Goal: Communication & Community: Answer question/provide support

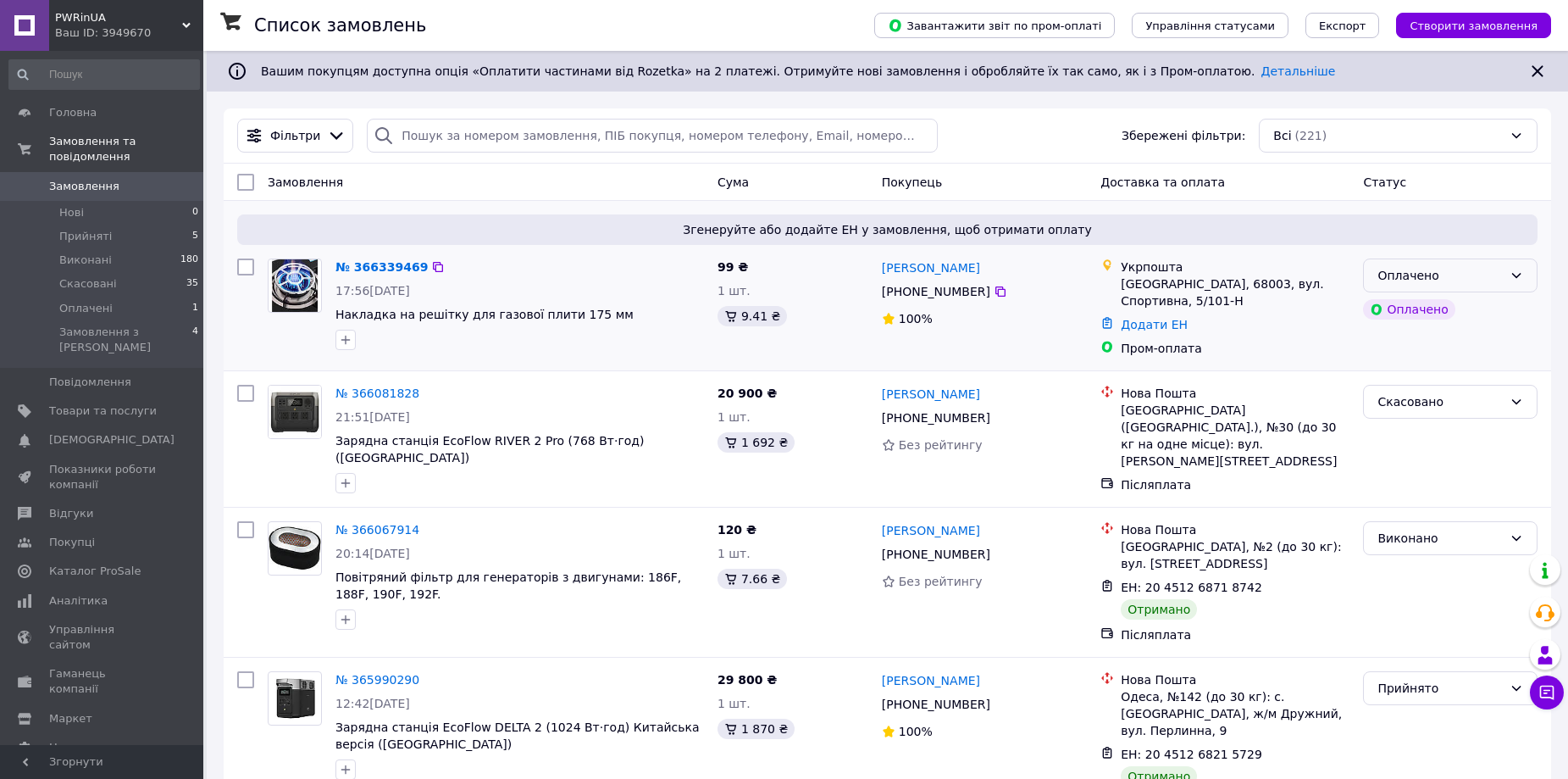
click at [1431, 276] on div "Оплачено" at bounding box center [1440, 275] width 126 height 19
click at [1433, 308] on li "Прийнято" at bounding box center [1450, 312] width 173 height 30
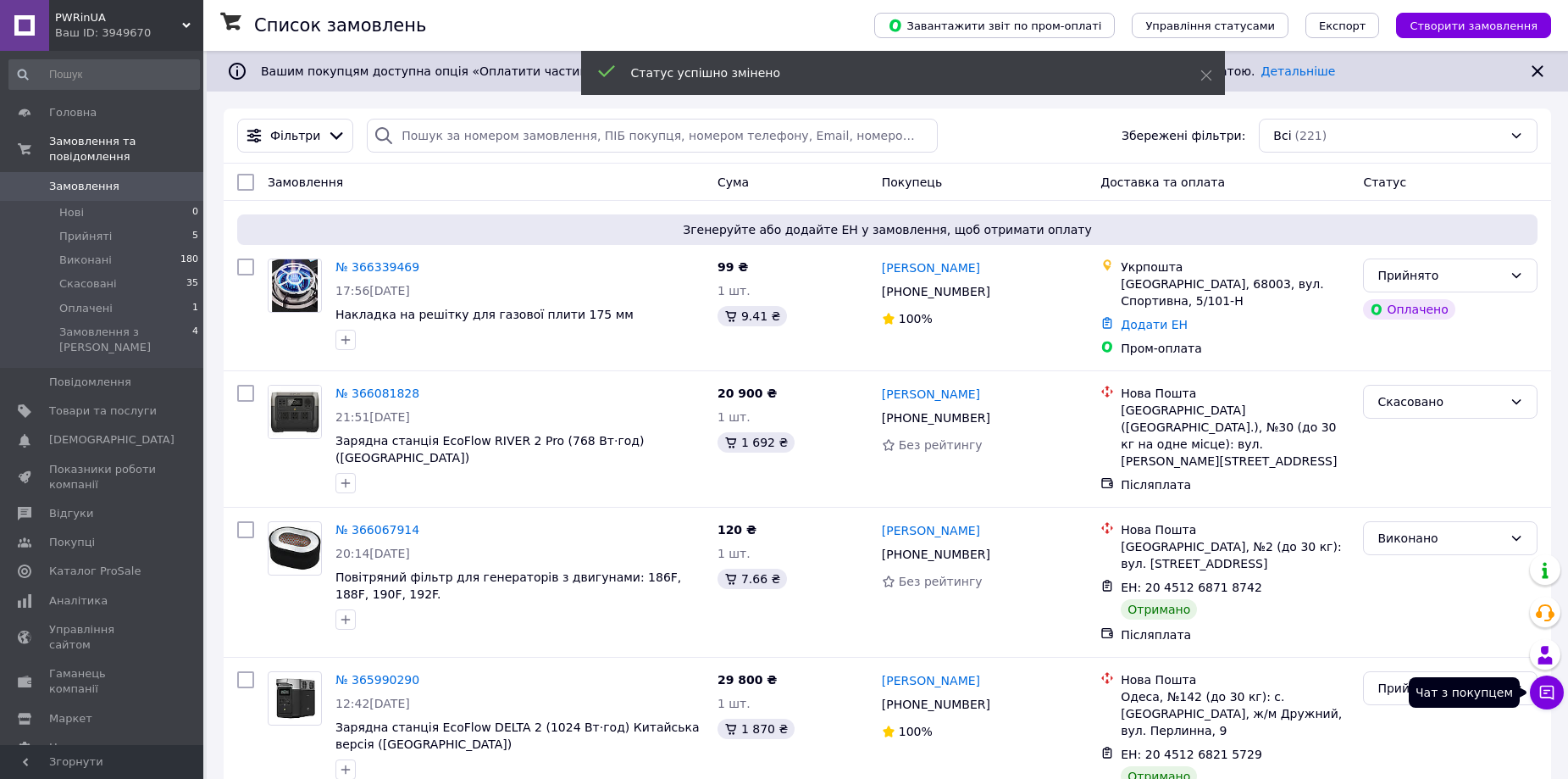
click at [1549, 694] on icon at bounding box center [1547, 691] width 17 height 17
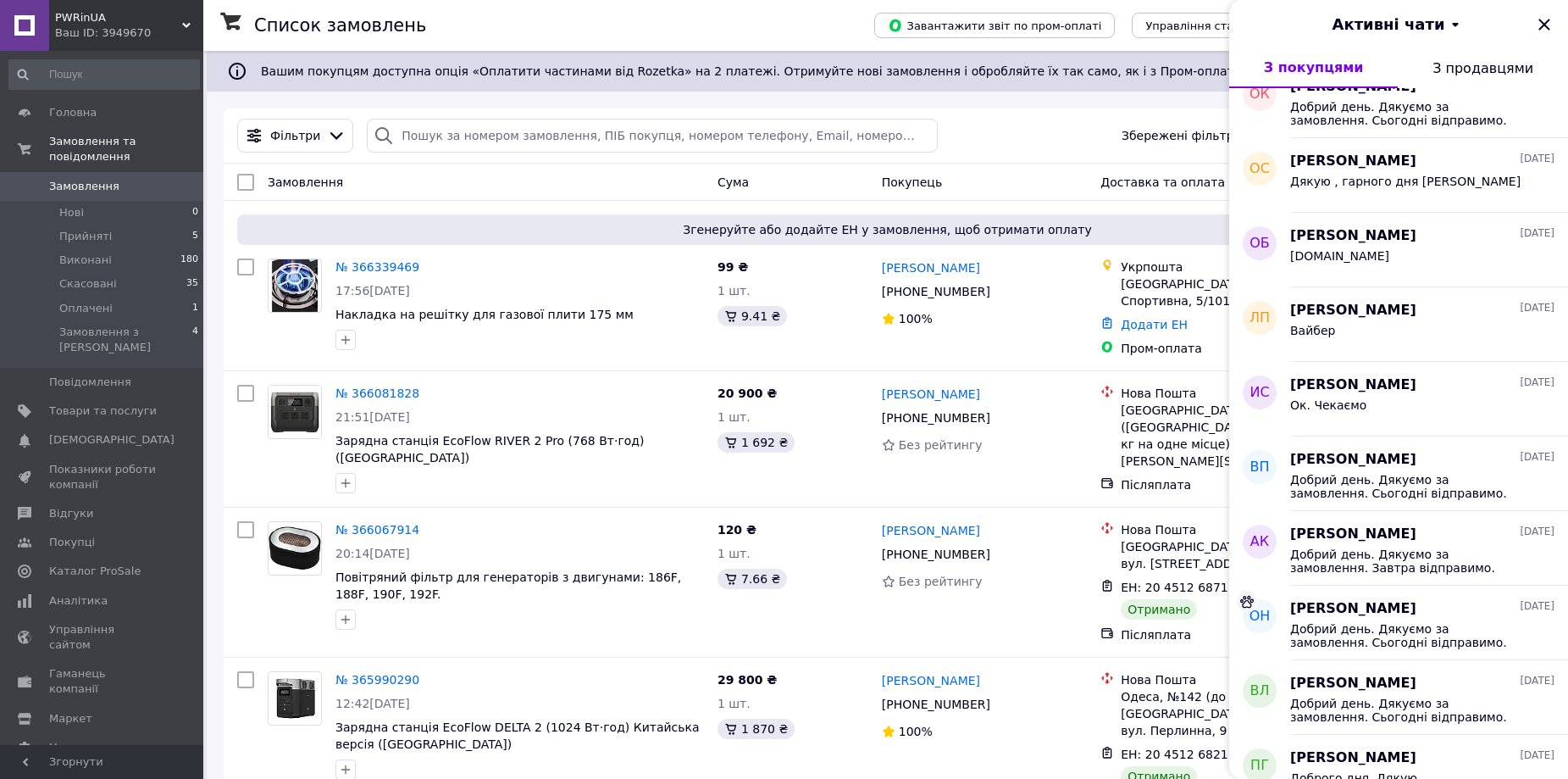
scroll to position [339, 0]
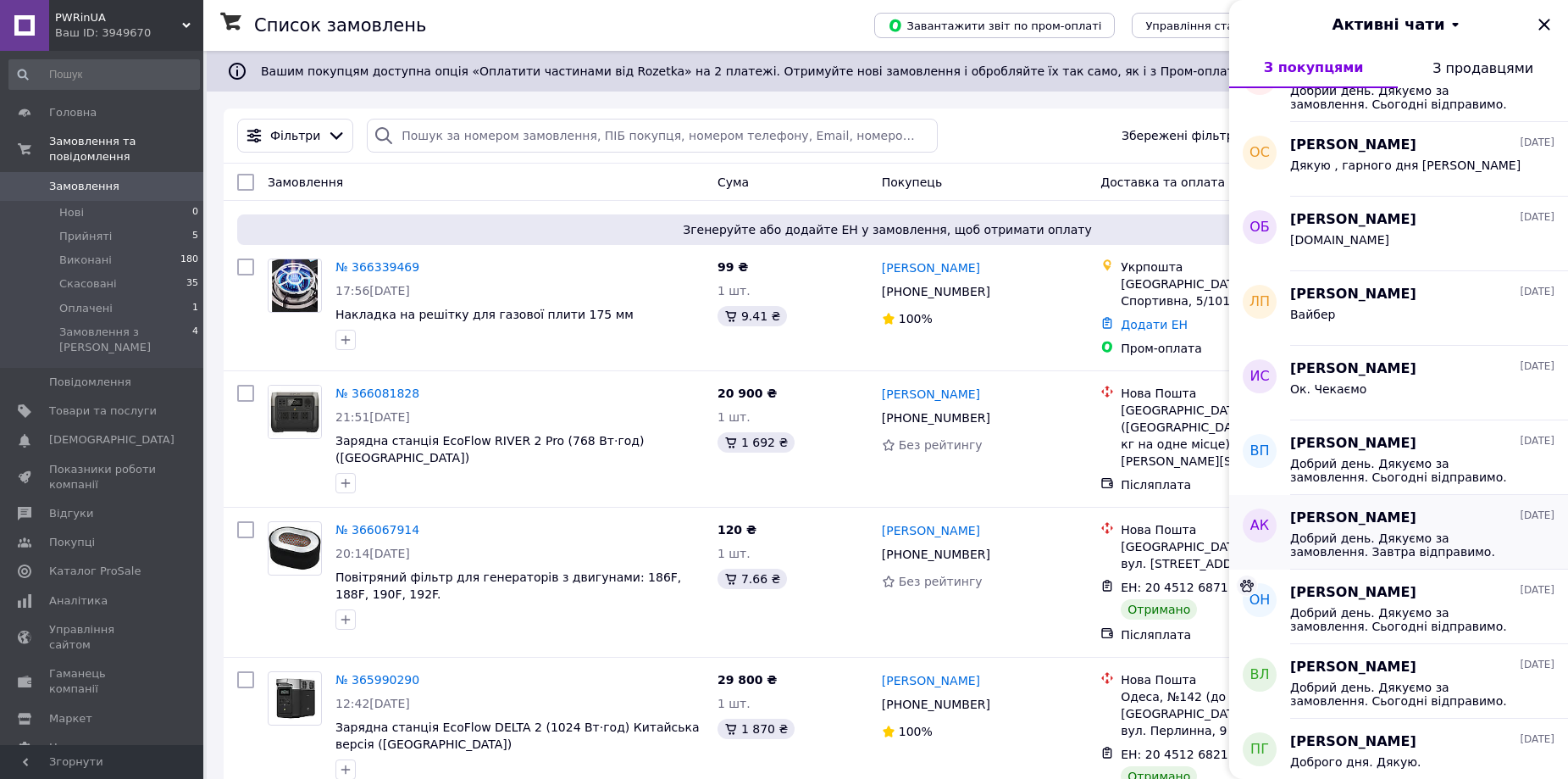
drag, startPoint x: 1287, startPoint y: 540, endPoint x: 1417, endPoint y: 544, distance: 130.1
click at [1417, 544] on button "АК [PERSON_NAME] [DATE] Добрий день. Дякуємо за замовлення. Завтра відправимо." at bounding box center [1399, 531] width 339 height 74
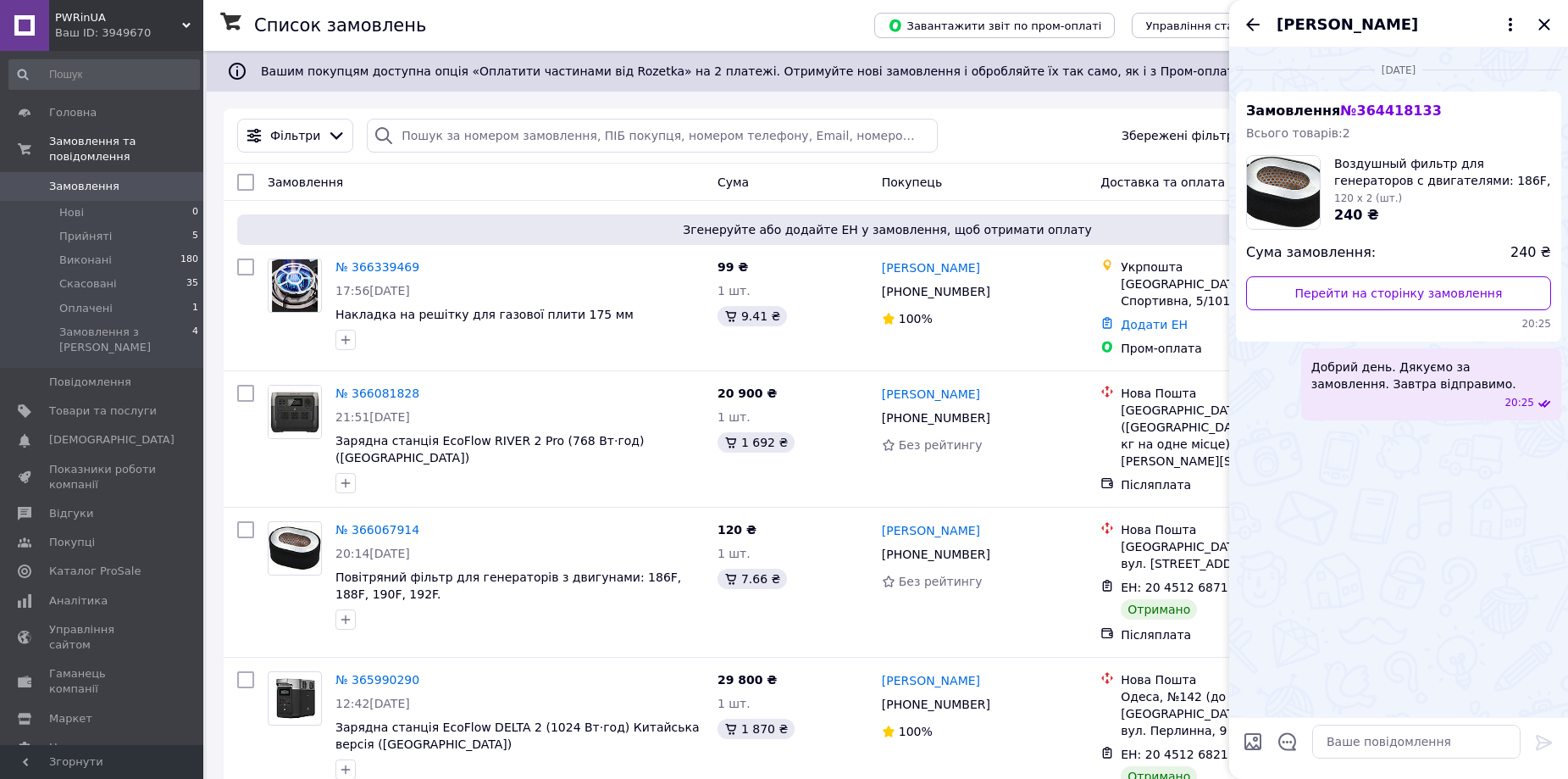
click at [1418, 543] on div "[DATE] Замовлення № 364418133 Всього товарів: 2 Воздушный фильтр для генераторо…" at bounding box center [1399, 382] width 339 height 669
drag, startPoint x: 1313, startPoint y: 370, endPoint x: 1457, endPoint y: 393, distance: 145.8
click at [1457, 393] on div "Добрий день. Дякуємо за замовлення. Завтра відправимо. 20:25" at bounding box center [1431, 384] width 260 height 72
copy span "Добрий день. Дякуємо за замовлення. Завтра відправимо."
click at [999, 119] on div "Фільтри Збережені фільтри: Всі (221)" at bounding box center [887, 136] width 1314 height 34
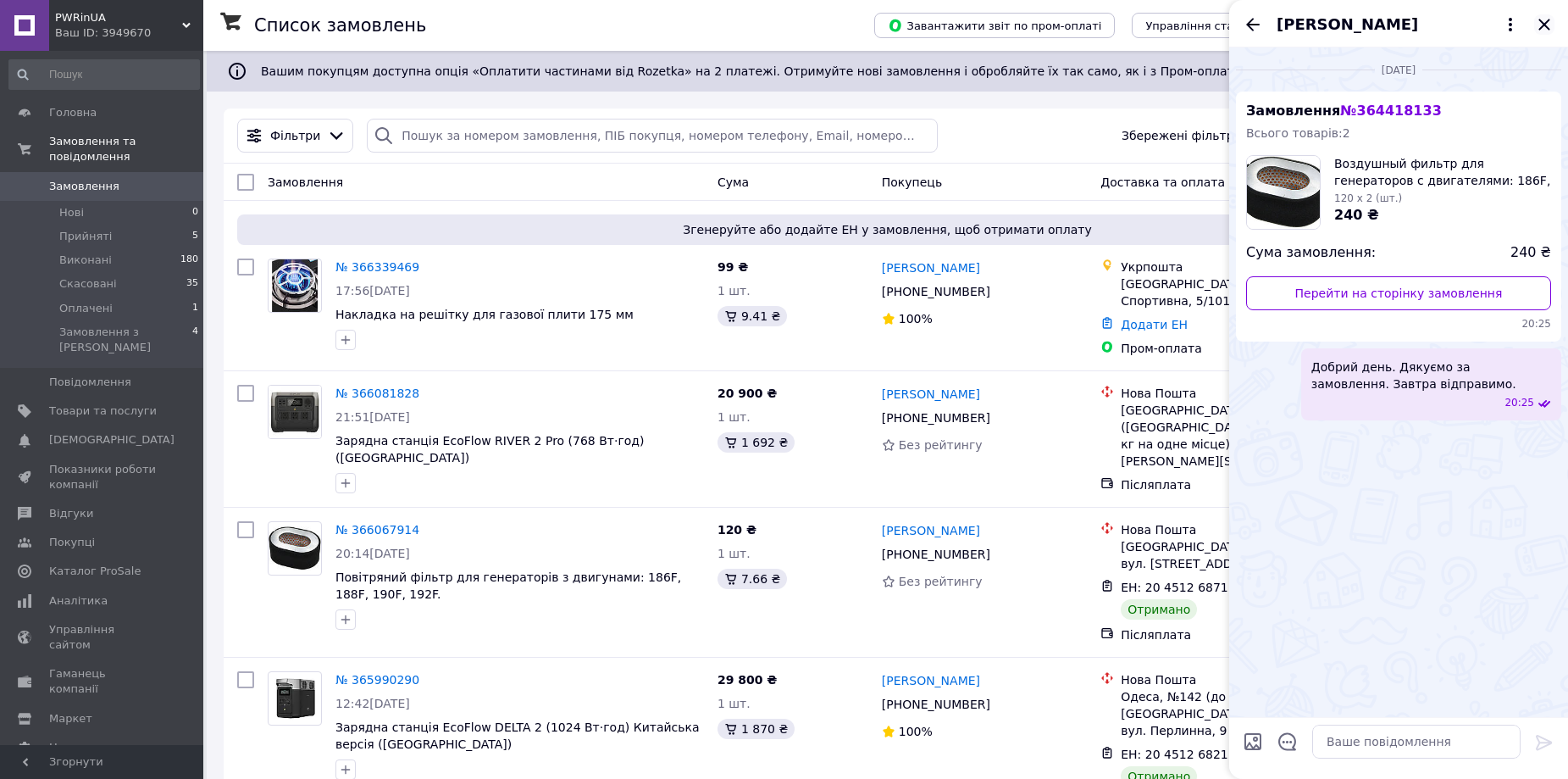
click at [1545, 29] on icon "Закрити" at bounding box center [1545, 24] width 20 height 20
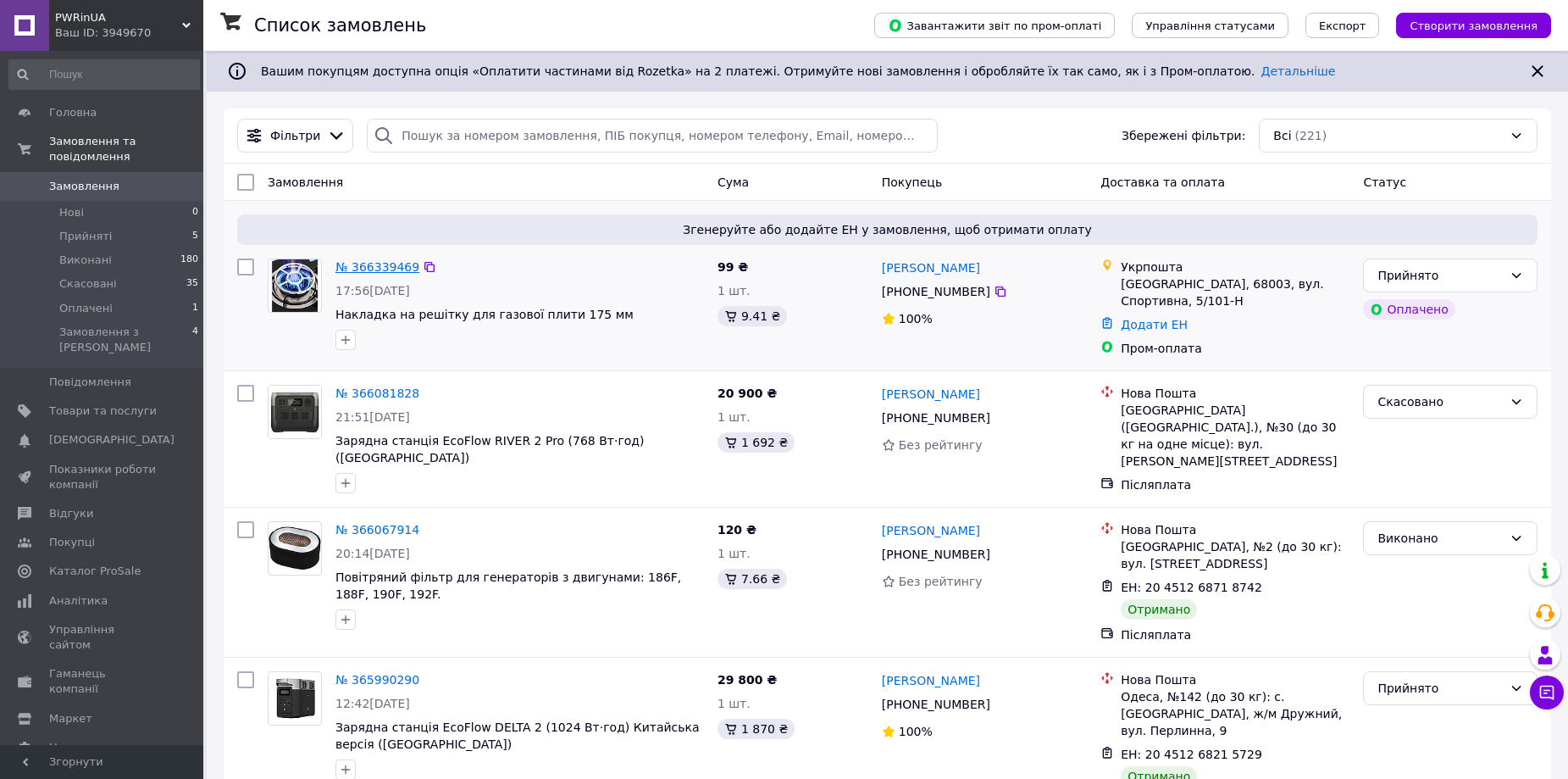
click at [376, 264] on link "№ 366339469" at bounding box center [377, 267] width 84 height 14
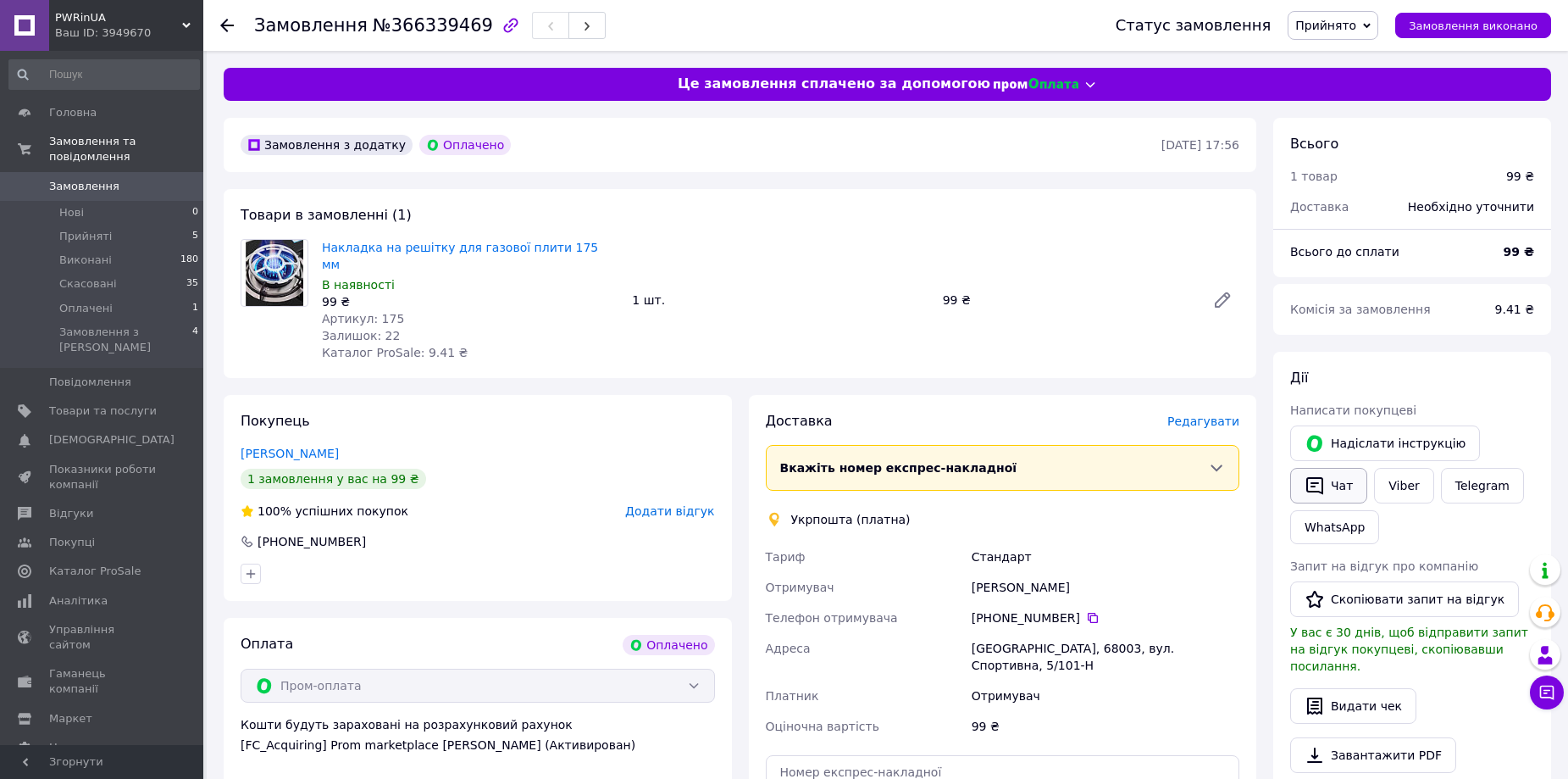
click at [1338, 482] on button "Чат" at bounding box center [1328, 486] width 77 height 35
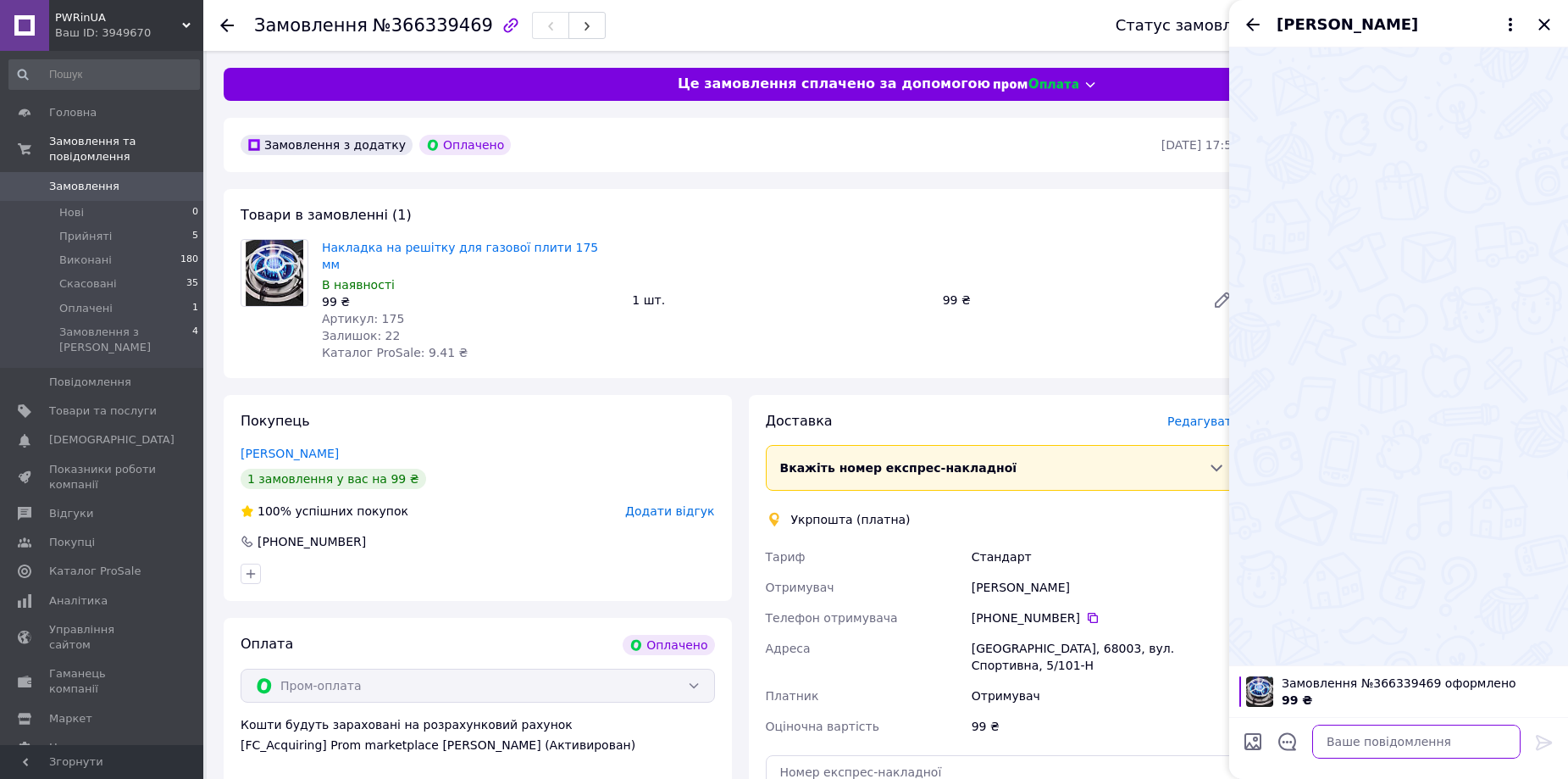
click at [1350, 741] on textarea at bounding box center [1417, 741] width 209 height 34
paste textarea "Добрий день. Дякуємо за замовлення. Завтра відправимо."
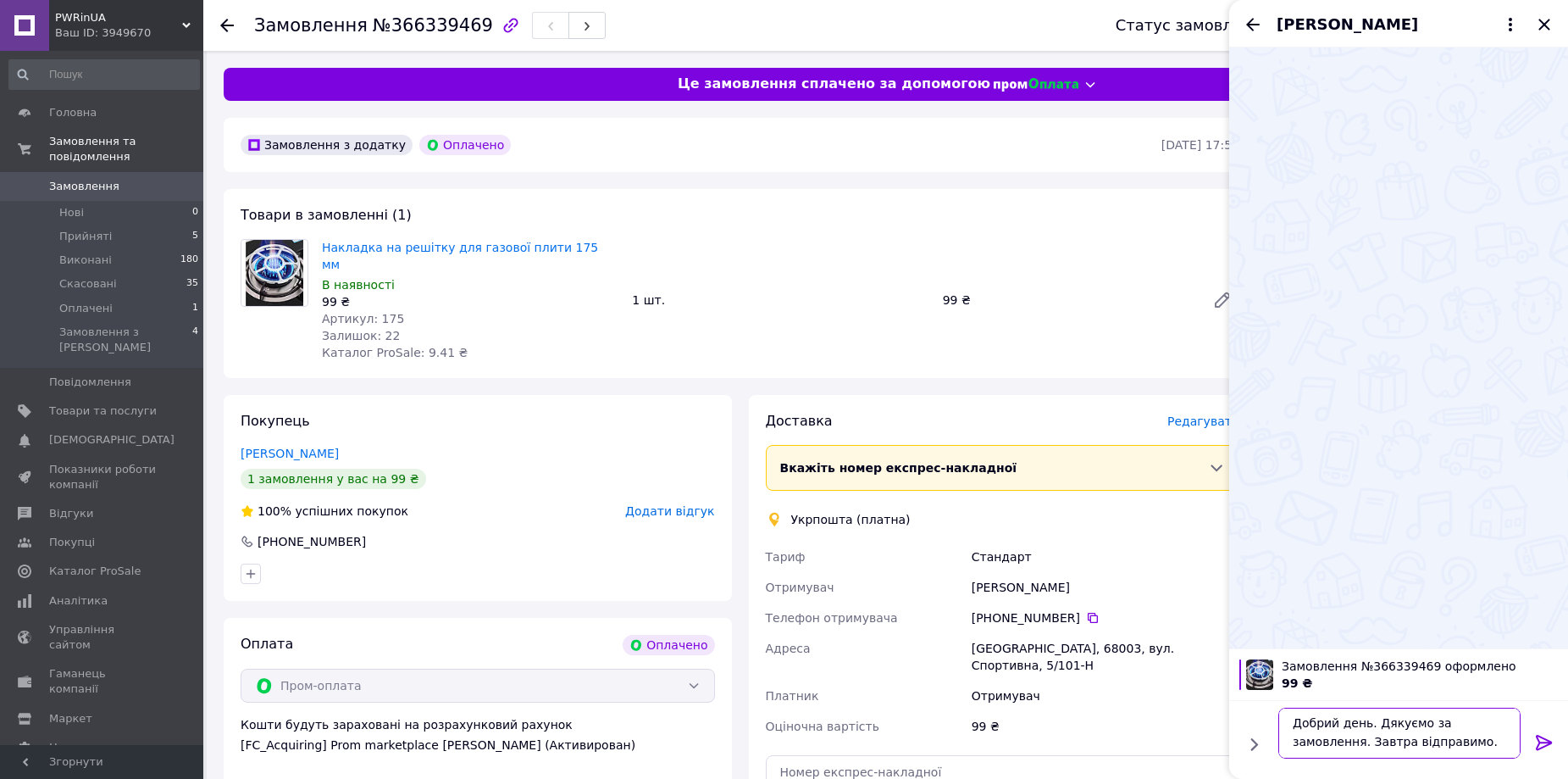
click at [1339, 725] on textarea "Добрий день. Дякуємо за замовлення. Завтра відправимо." at bounding box center [1399, 733] width 243 height 51
type textarea "Добрий вечір. Дякуємо за замовлення. Завтра відправимо."
click at [1539, 737] on icon at bounding box center [1544, 742] width 17 height 16
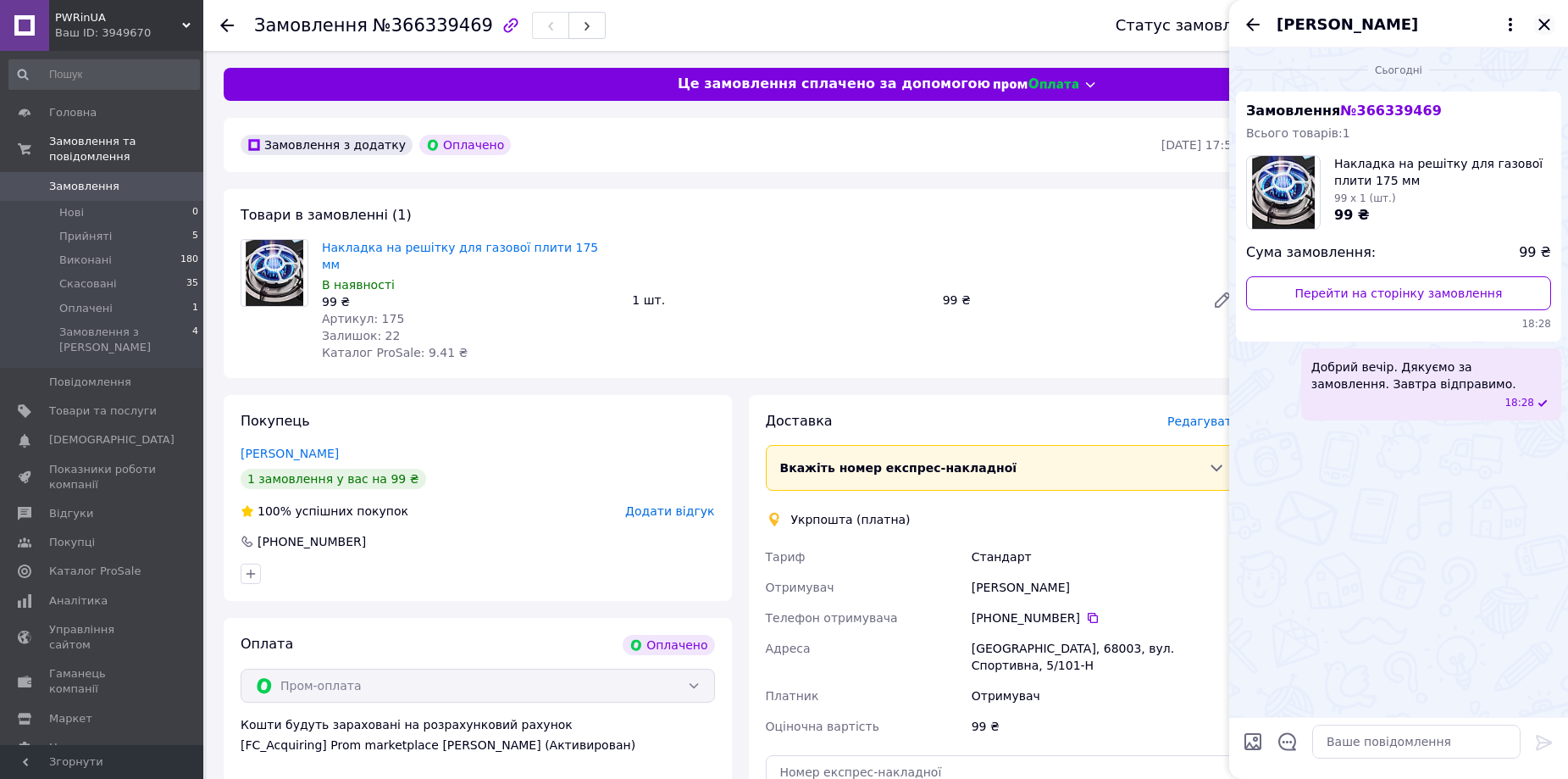
click at [1544, 25] on icon "Закрити" at bounding box center [1544, 23] width 11 height 11
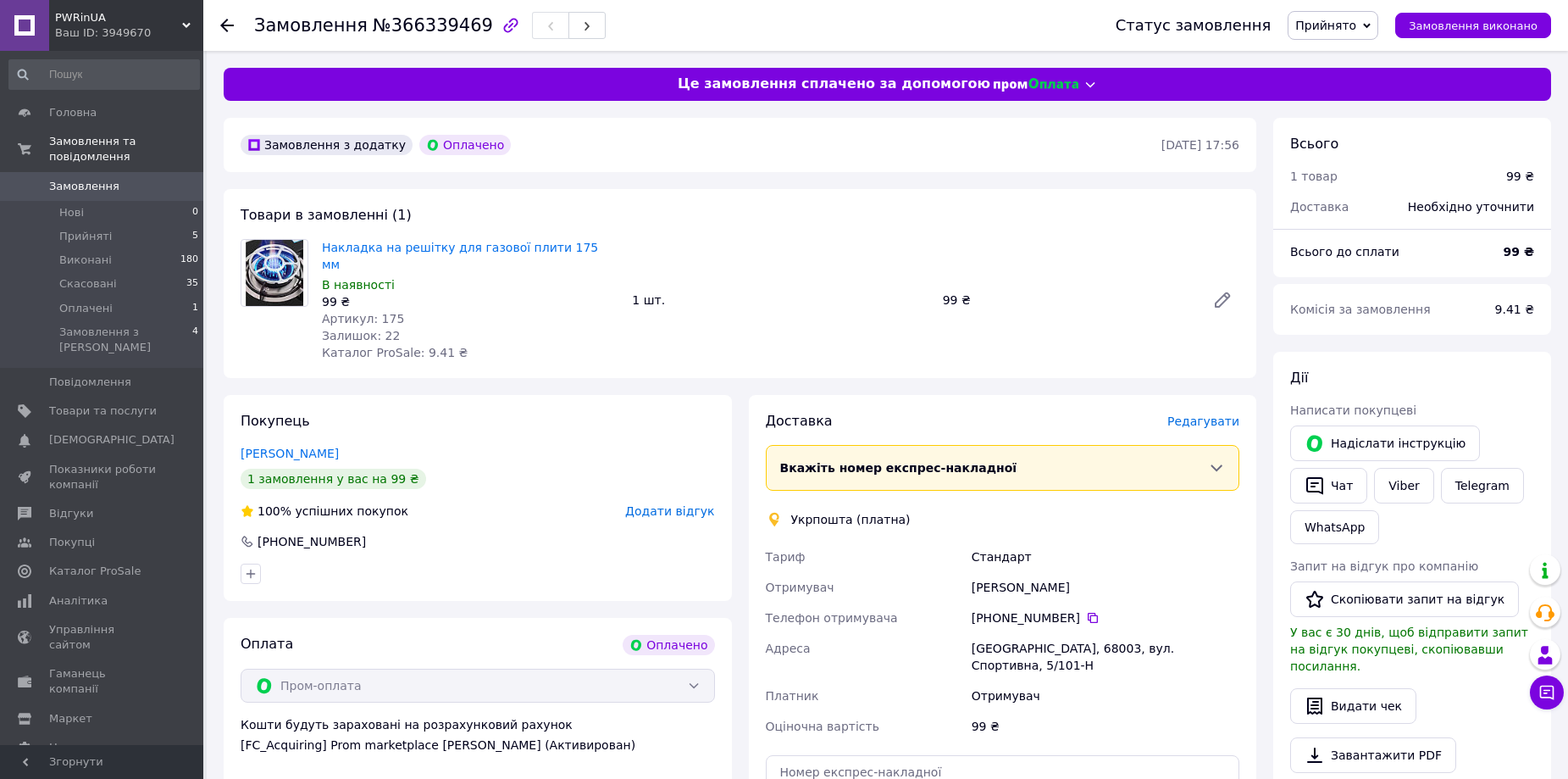
click at [223, 25] on use at bounding box center [227, 25] width 14 height 14
